Goal: Task Accomplishment & Management: Use online tool/utility

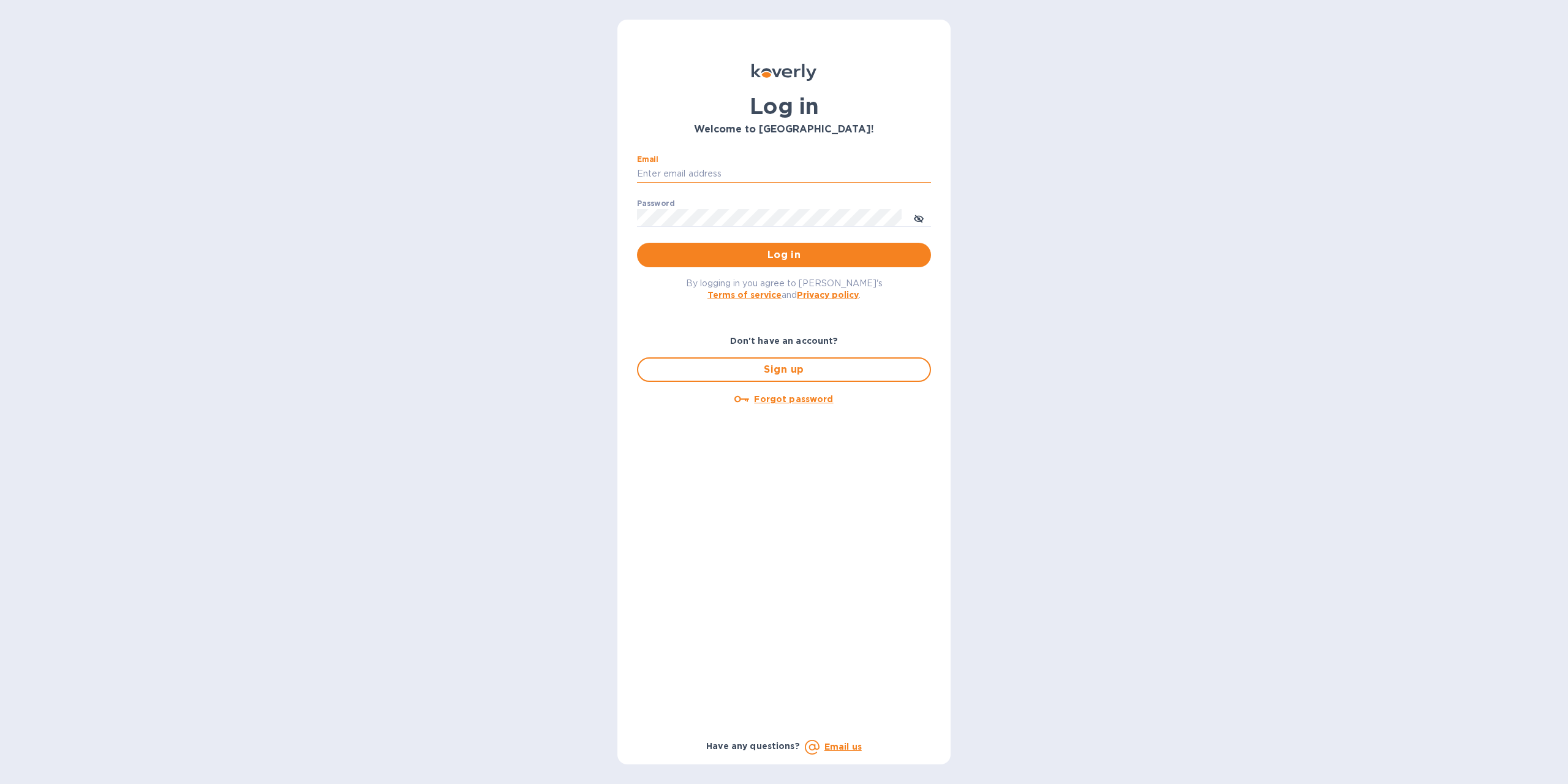
click at [706, 171] on input "Email" at bounding box center [784, 174] width 294 height 19
type input "rammsolutions8@gmail.com"
click at [789, 251] on span "Log in" at bounding box center [784, 255] width 275 height 15
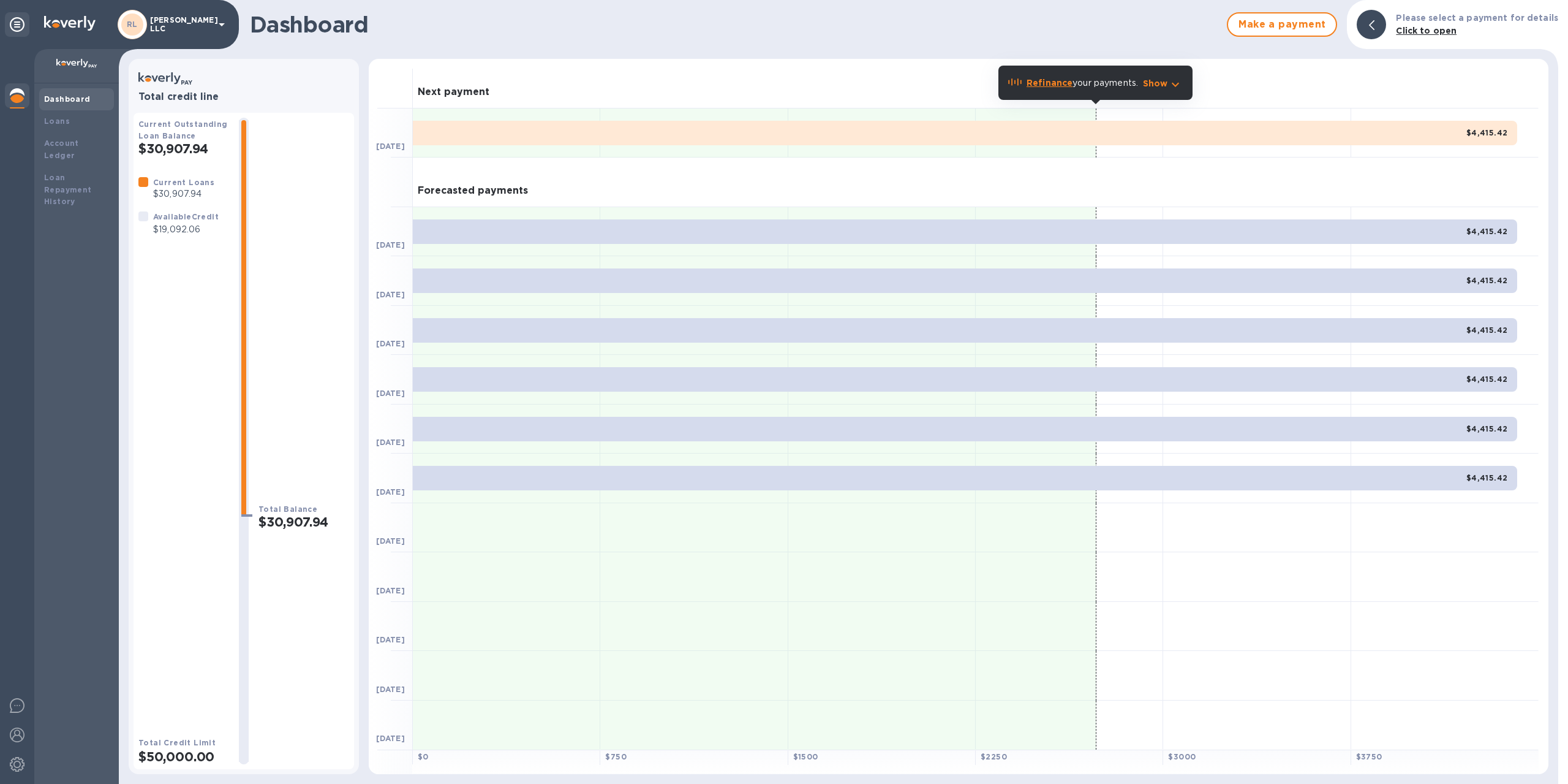
click at [1043, 81] on b "Refinance" at bounding box center [1049, 83] width 46 height 10
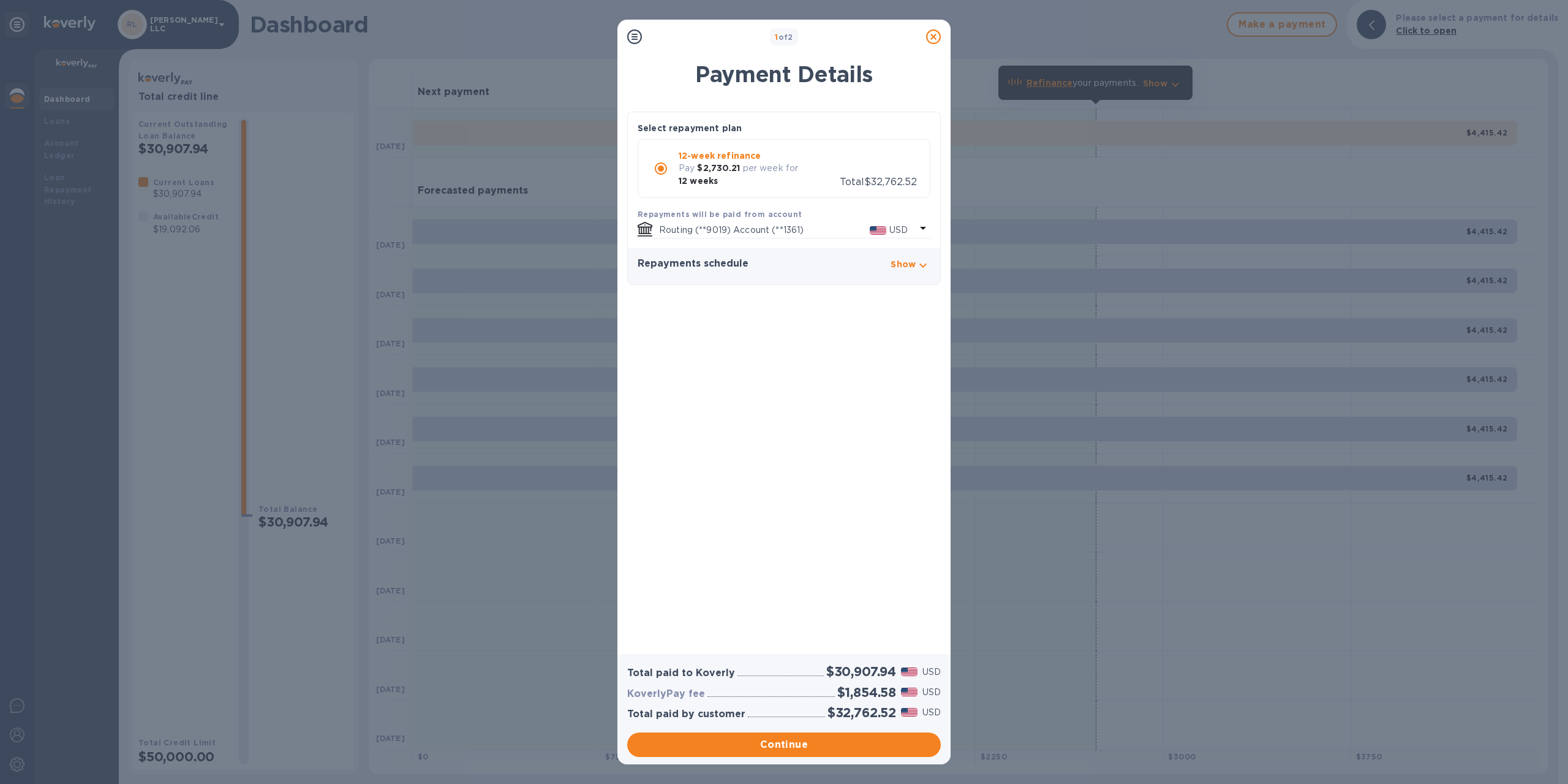
click at [784, 130] on div "Select repayment plan 12-week refinance Pay $2,730.21 per week for 12 weeks Tot…" at bounding box center [784, 180] width 312 height 136
click at [919, 258] on icon "button" at bounding box center [923, 265] width 15 height 15
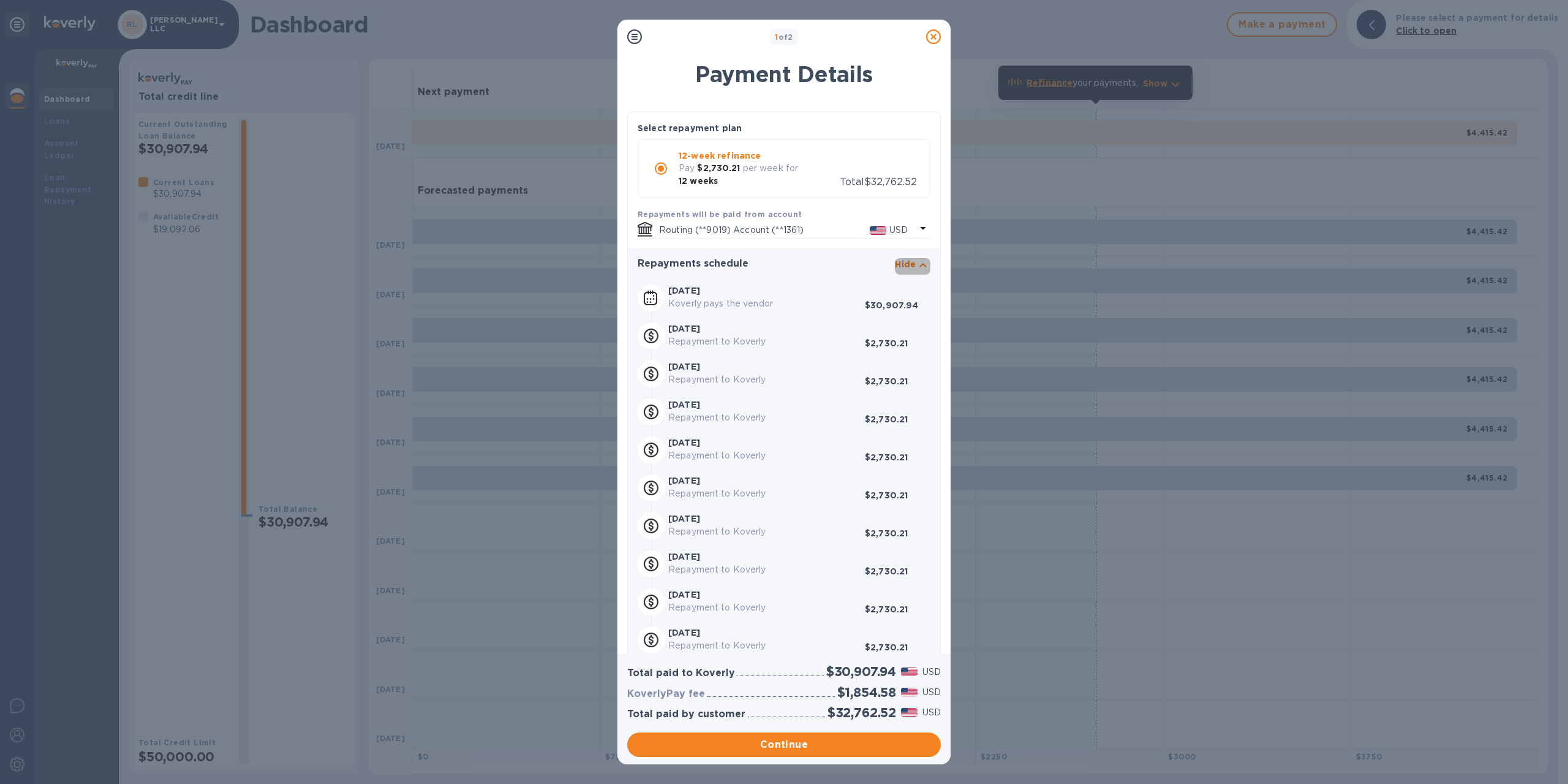
click at [916, 264] on icon "button" at bounding box center [923, 265] width 15 height 15
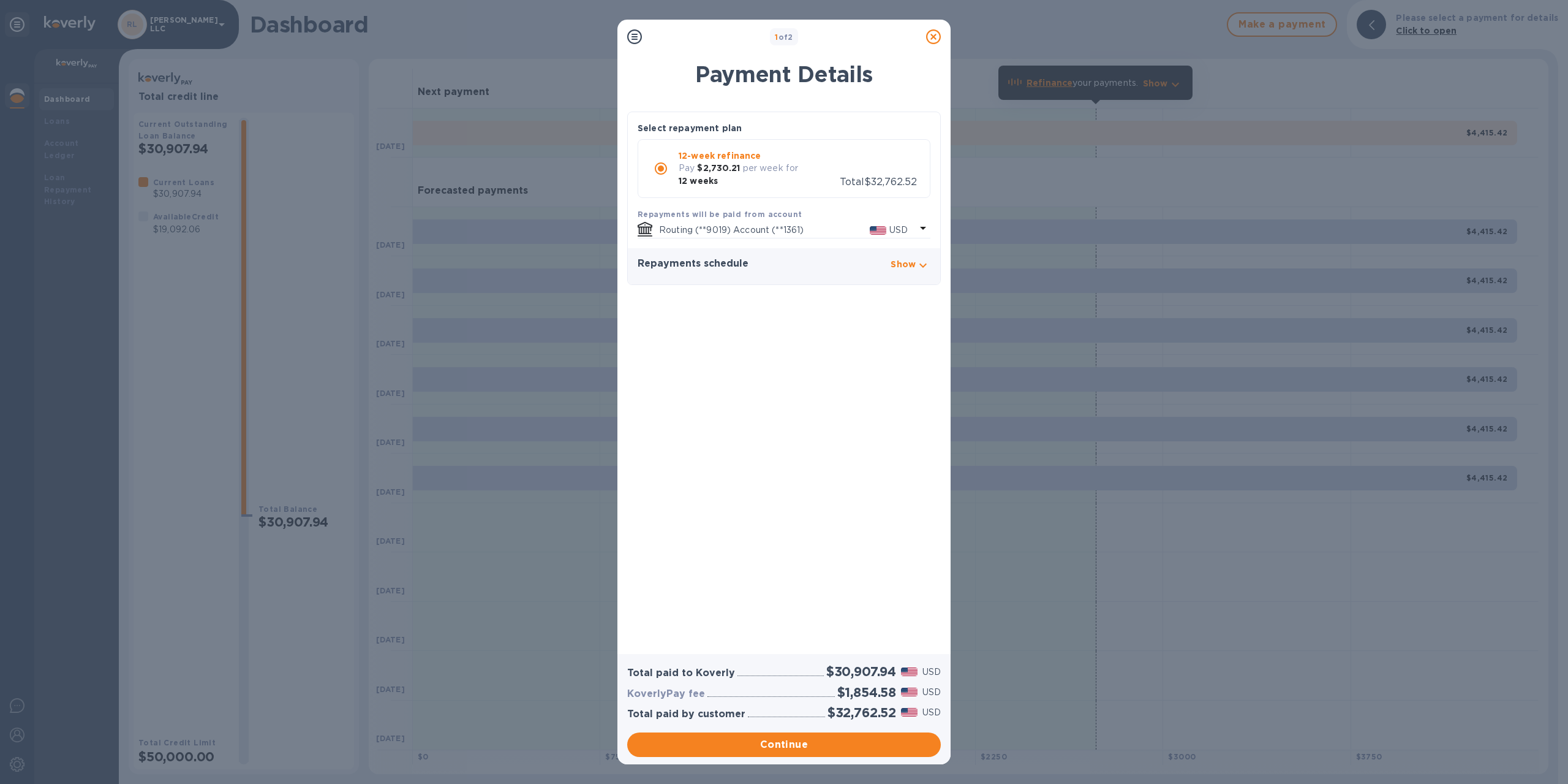
click at [936, 38] on icon at bounding box center [934, 37] width 15 height 15
